Goal: Task Accomplishment & Management: Use online tool/utility

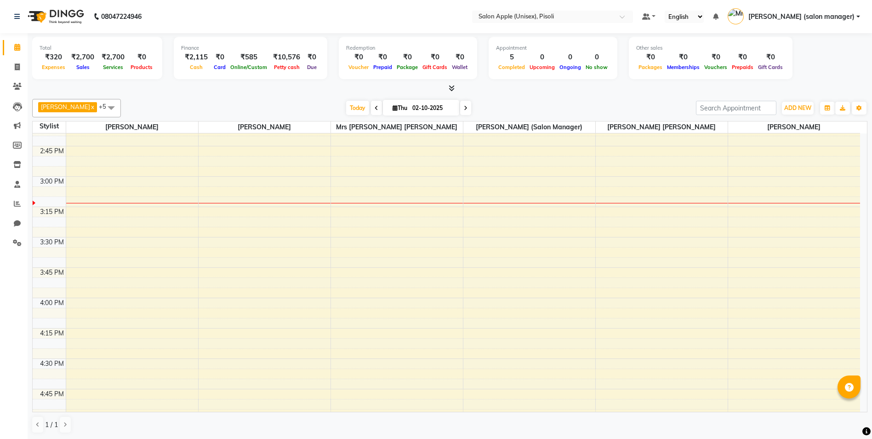
scroll to position [828, 0]
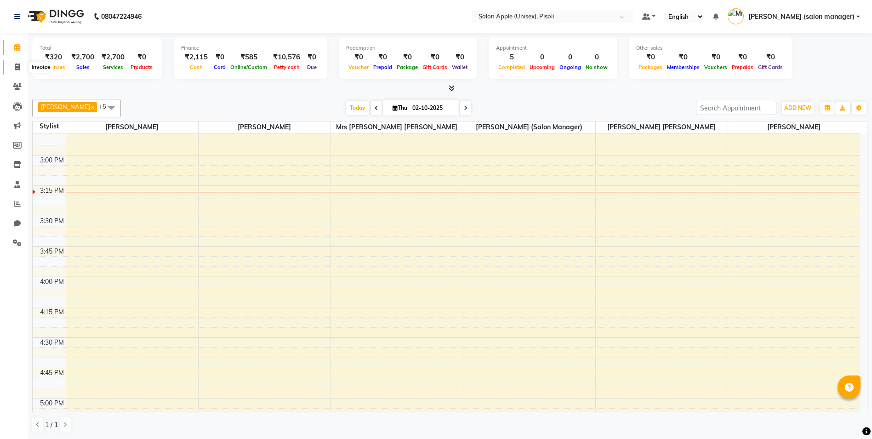
click at [17, 65] on icon at bounding box center [17, 66] width 5 height 7
select select "5282"
select select "service"
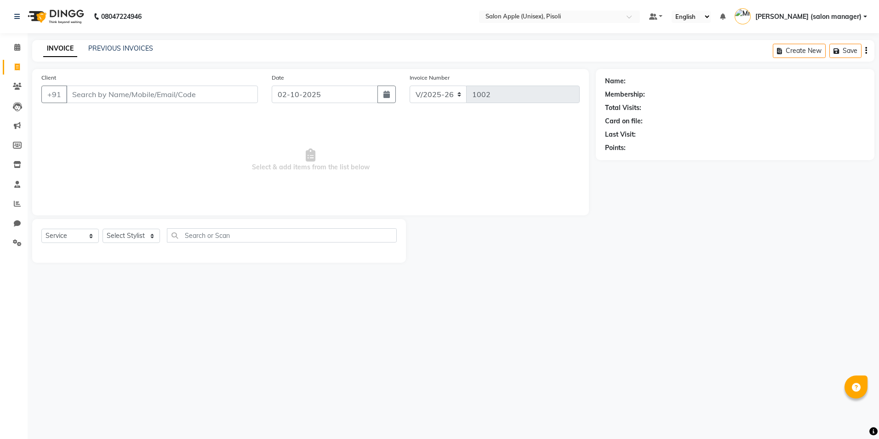
click at [102, 98] on input "Client" at bounding box center [162, 94] width 192 height 17
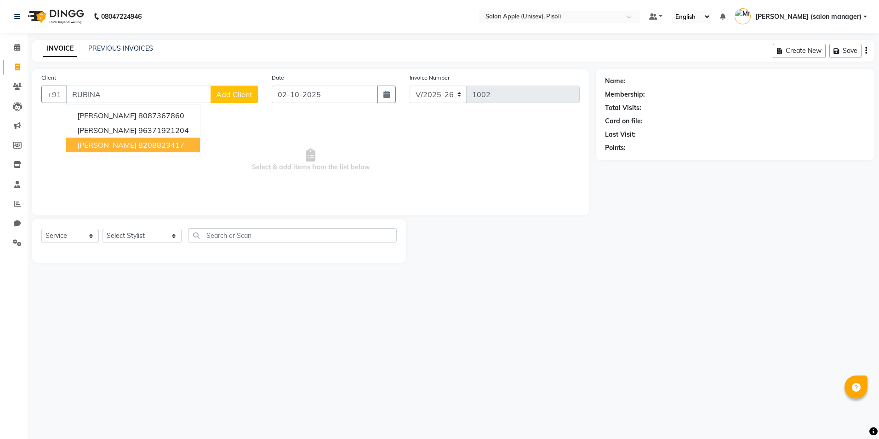
click at [136, 151] on button "[PERSON_NAME] 8208823417" at bounding box center [133, 144] width 134 height 15
type input "8208823417"
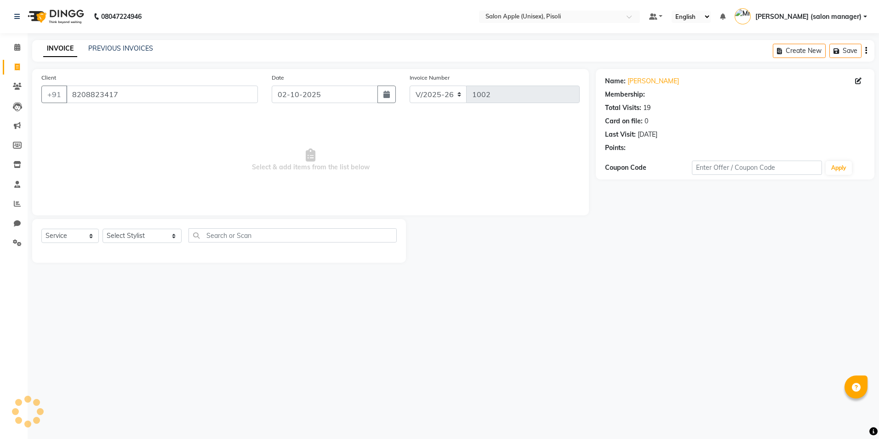
select select "1: Object"
click at [142, 240] on select "Select Stylist [PERSON_NAME] Owner [PERSON_NAME] Owner [PERSON_NAME] [PERSON_NA…" at bounding box center [142, 236] width 79 height 14
select select "89717"
click at [103, 229] on select "Select Stylist [PERSON_NAME] Owner [PERSON_NAME] Owner [PERSON_NAME] [PERSON_NA…" at bounding box center [142, 236] width 79 height 14
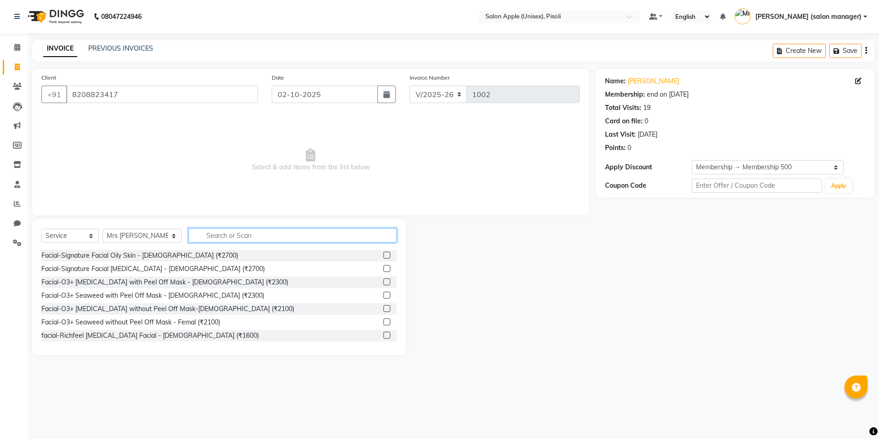
click at [245, 232] on input "text" at bounding box center [293, 235] width 208 height 14
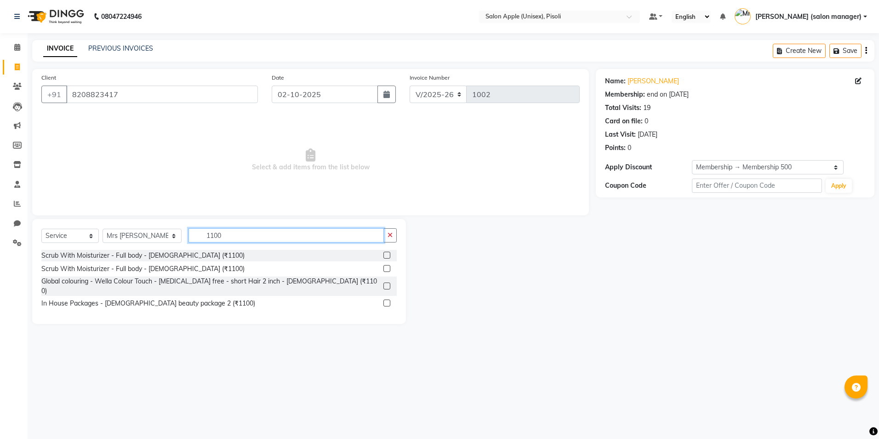
type input "1100"
click at [386, 299] on label at bounding box center [387, 302] width 7 height 7
click at [386, 300] on input "checkbox" at bounding box center [387, 303] width 6 height 6
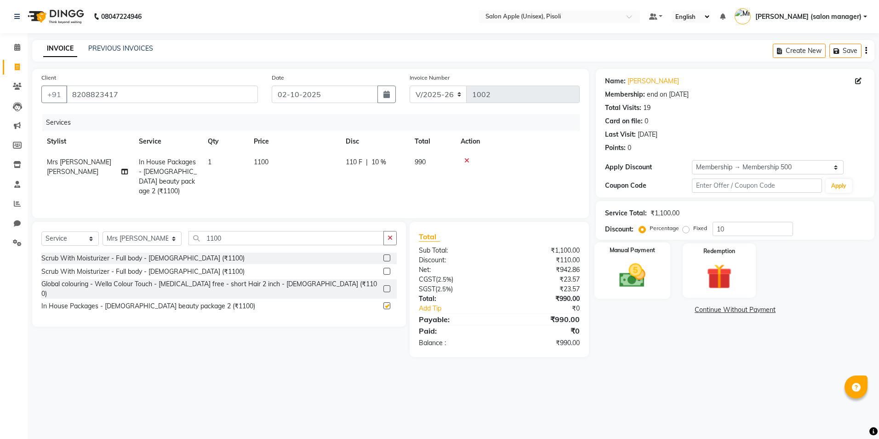
checkbox input "false"
click at [849, 50] on button "Save" at bounding box center [846, 51] width 32 height 14
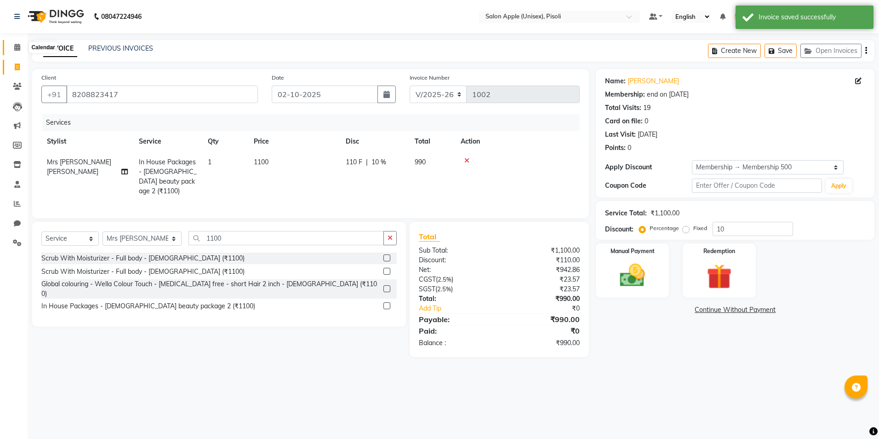
click at [14, 46] on icon at bounding box center [17, 47] width 6 height 7
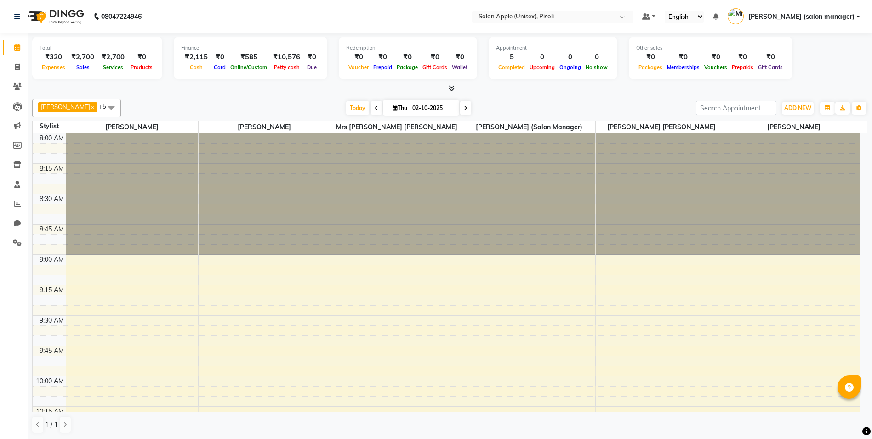
click at [452, 89] on icon at bounding box center [452, 88] width 6 height 7
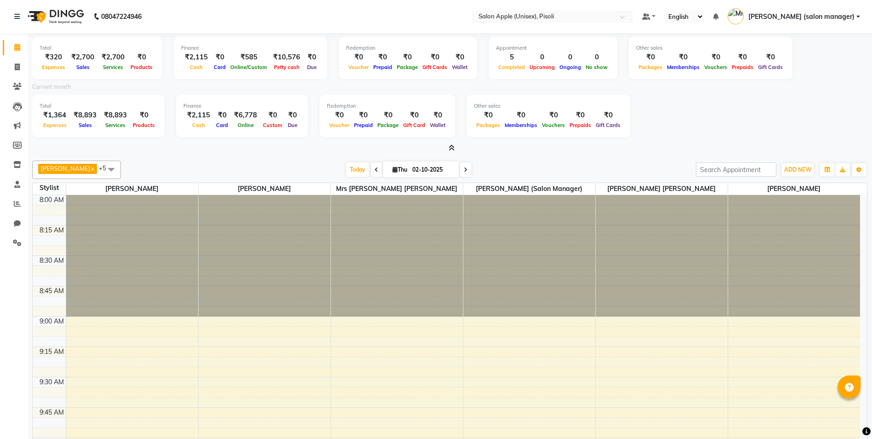
click at [451, 145] on icon at bounding box center [452, 147] width 6 height 7
